Goal: Information Seeking & Learning: Learn about a topic

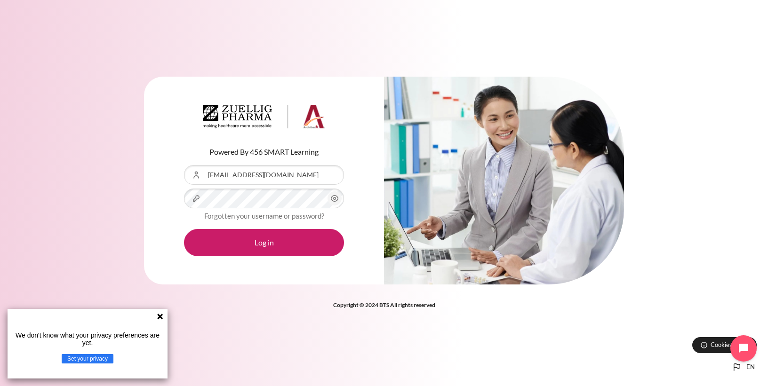
drag, startPoint x: 160, startPoint y: 317, endPoint x: 241, endPoint y: 358, distance: 90.3
click at [161, 317] on icon at bounding box center [160, 317] width 6 height 6
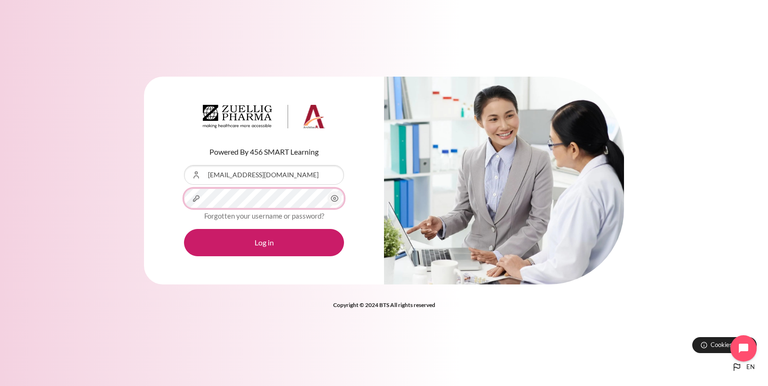
click at [184, 229] on button "Log in" at bounding box center [264, 242] width 160 height 27
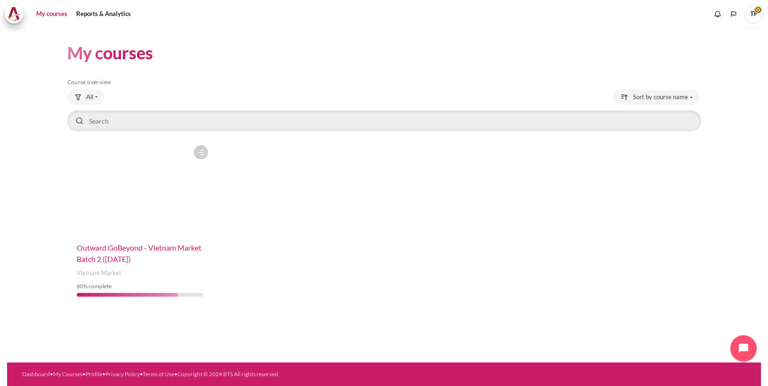
click at [119, 252] on span "Outward GoBeyond - Vietnam Market Batch 2 ([DATE])" at bounding box center [139, 253] width 125 height 20
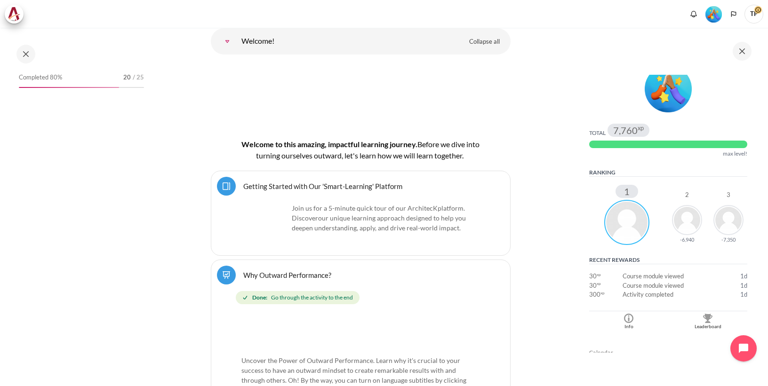
scroll to position [38, 0]
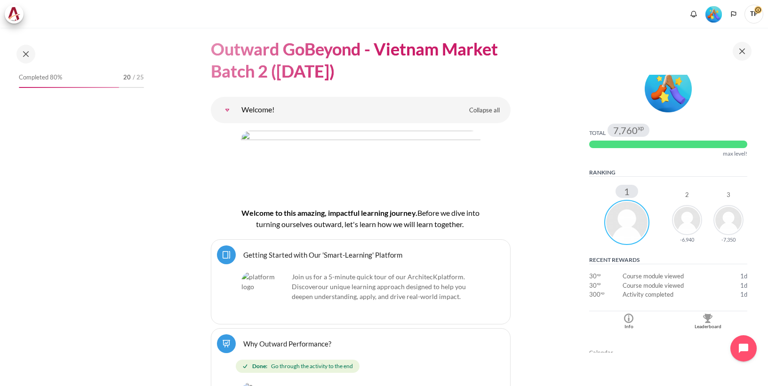
click at [717, 17] on img "Level #5" at bounding box center [714, 14] width 16 height 16
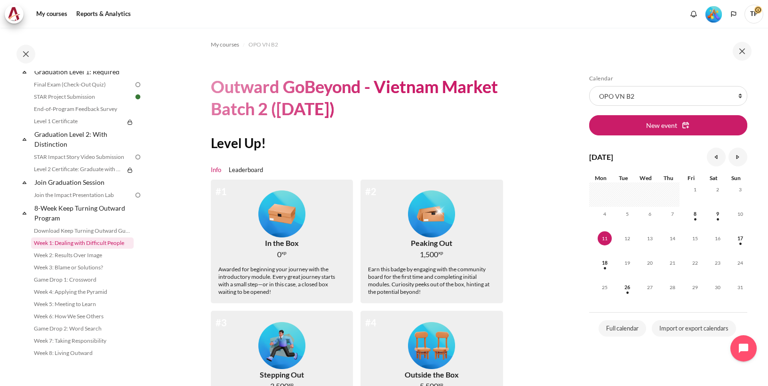
scroll to position [1048, 0]
click at [72, 246] on link "Week 1: Dealing with Difficult People" at bounding box center [82, 243] width 103 height 11
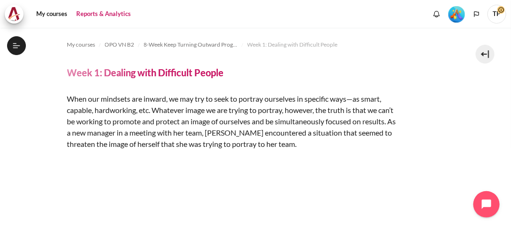
click at [121, 15] on link "Reports & Analytics" at bounding box center [103, 14] width 61 height 19
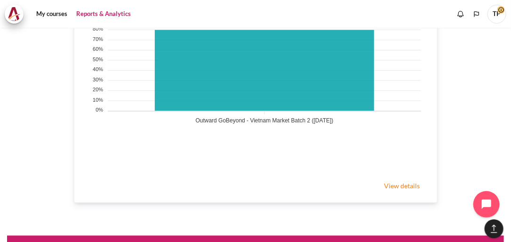
scroll to position [725, 0]
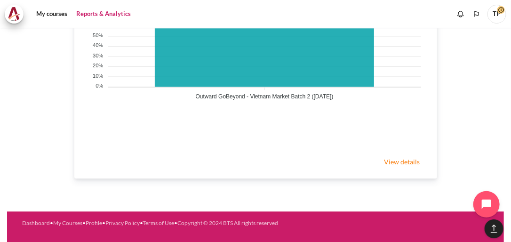
click at [405, 158] on link "View details" at bounding box center [402, 161] width 55 height 19
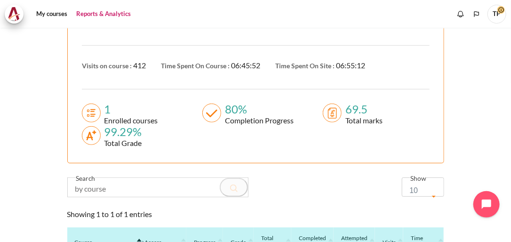
scroll to position [34, 0]
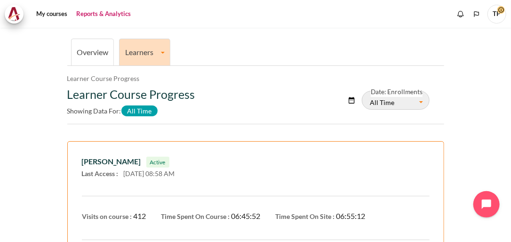
click at [164, 52] on link "Learners" at bounding box center [145, 52] width 50 height 9
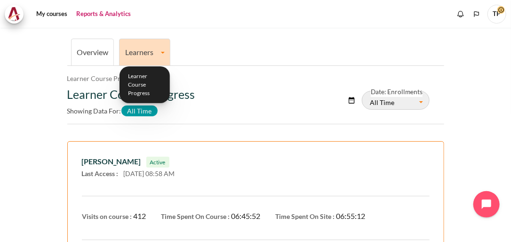
click at [94, 53] on link "Overview" at bounding box center [93, 52] width 32 height 9
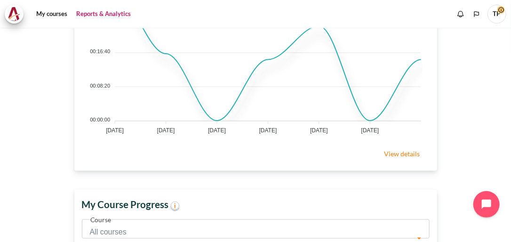
scroll to position [452, 0]
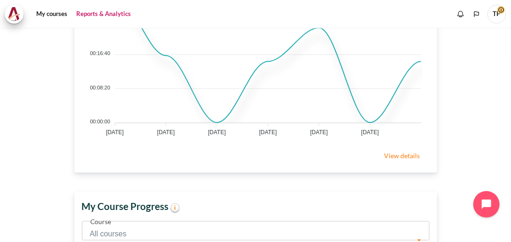
click at [405, 157] on link "View details" at bounding box center [402, 155] width 55 height 19
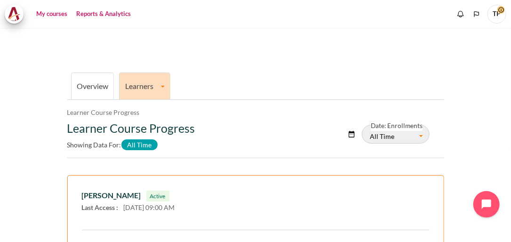
click at [58, 16] on link "My courses" at bounding box center [52, 14] width 38 height 19
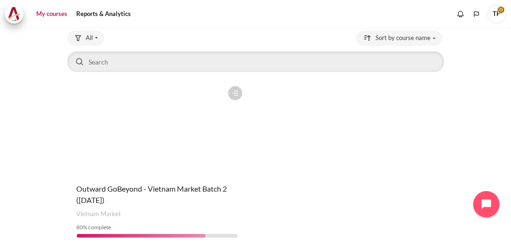
scroll to position [109, 0]
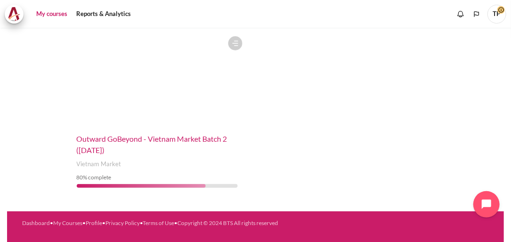
click at [179, 136] on span "Outward GoBeyond - Vietnam Market Batch 2 ([DATE])" at bounding box center [152, 144] width 151 height 20
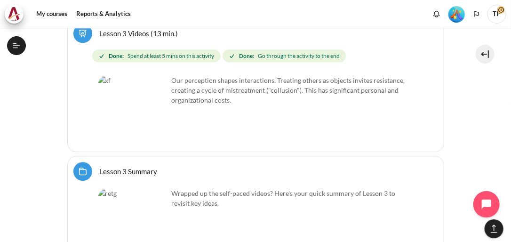
scroll to position [3525, 0]
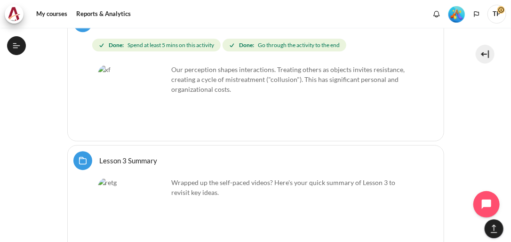
click at [127, 156] on link "Lesson 3 Summary Folder" at bounding box center [129, 160] width 58 height 9
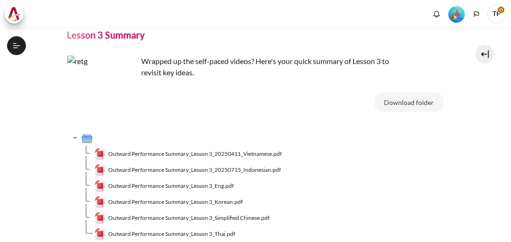
scroll to position [285, 0]
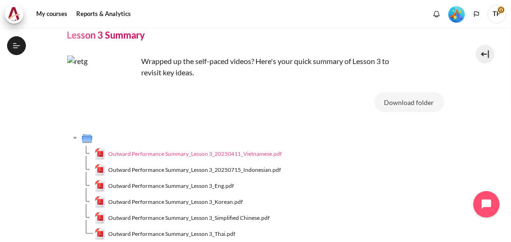
click at [154, 153] on span "Outward Performance Summary_Lesson 3_20250411_Vietnamese.pdf" at bounding box center [195, 154] width 174 height 8
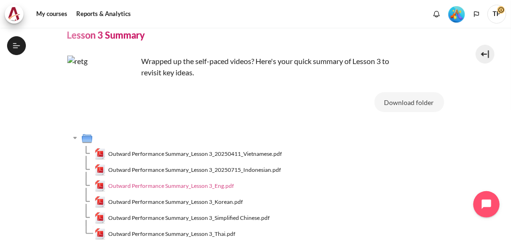
click at [174, 185] on span "Outward Performance Summary_Lesson 3_Eng.pdf" at bounding box center [171, 186] width 126 height 8
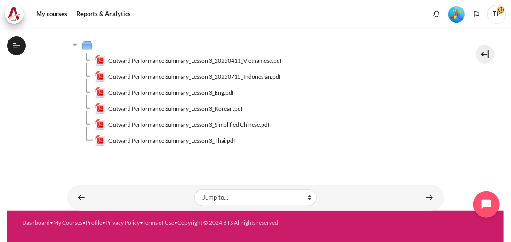
scroll to position [0, 0]
